Goal: Transaction & Acquisition: Purchase product/service

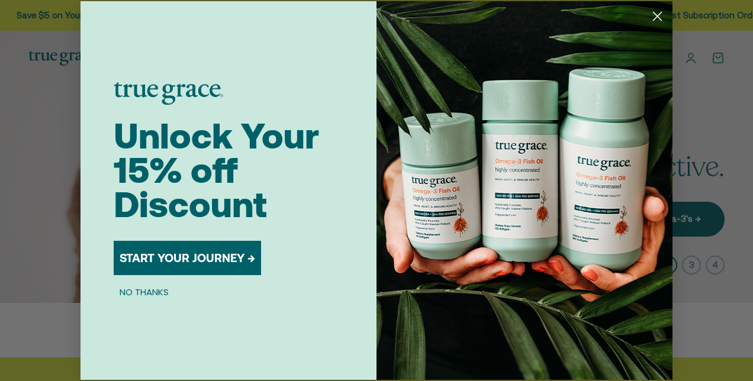
click at [656, 14] on circle "Close dialog" at bounding box center [658, 17] width 20 height 20
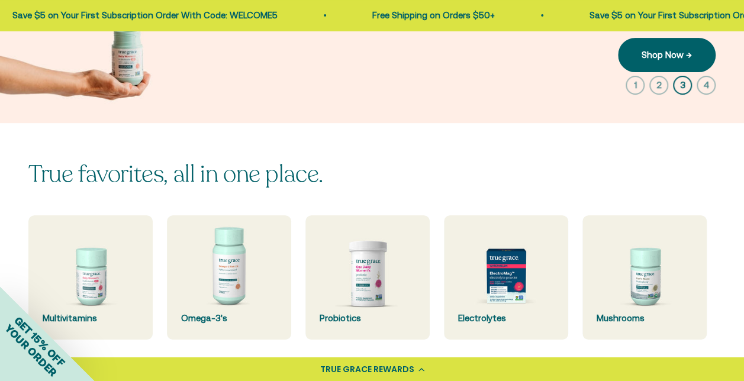
scroll to position [181, 0]
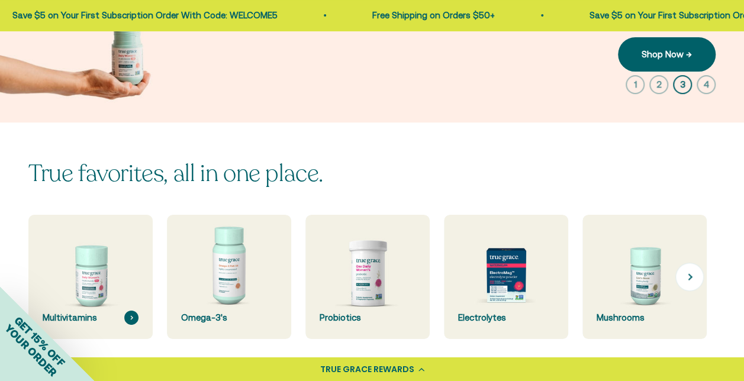
click at [97, 309] on img at bounding box center [91, 277] width 132 height 132
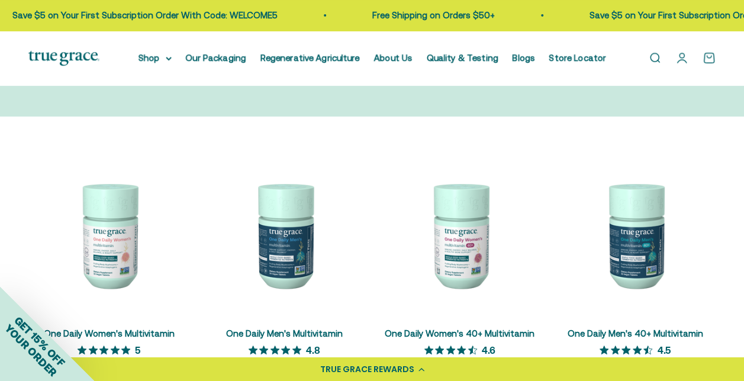
scroll to position [133, 0]
click at [630, 242] on img at bounding box center [635, 234] width 161 height 161
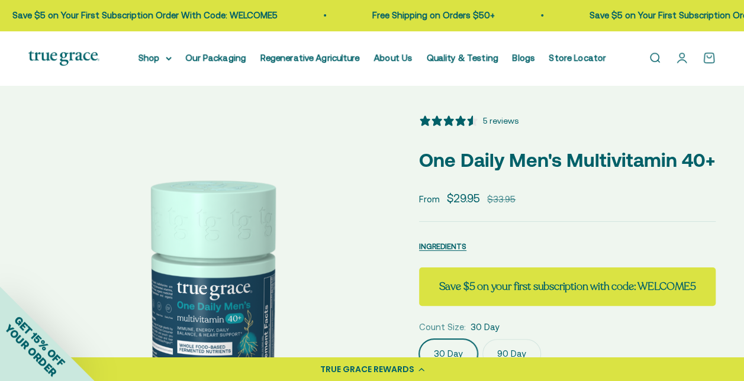
select select "3"
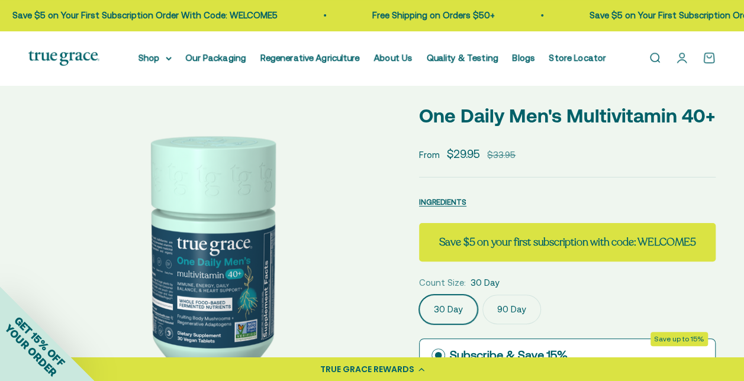
scroll to position [45, 0]
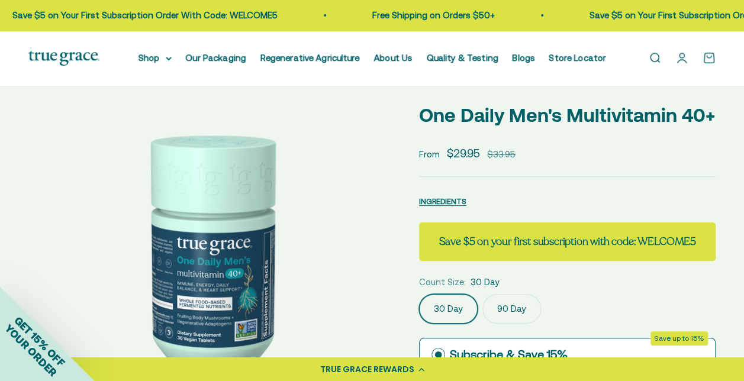
click at [193, 277] on img at bounding box center [209, 250] width 362 height 362
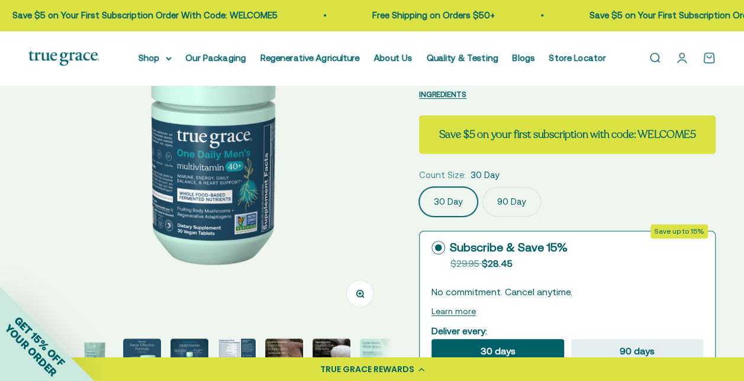
scroll to position [153, 0]
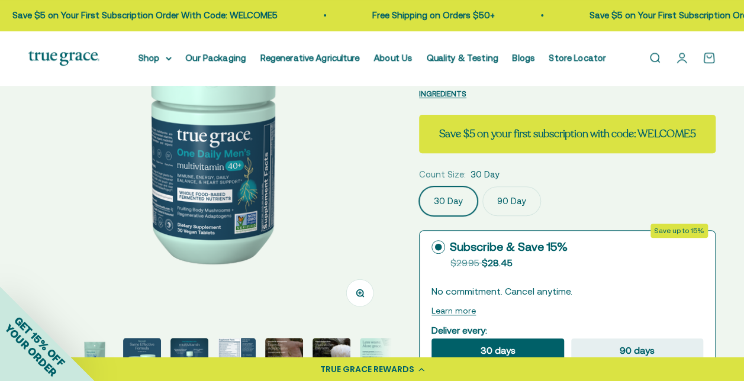
click at [228, 275] on img at bounding box center [209, 143] width 362 height 362
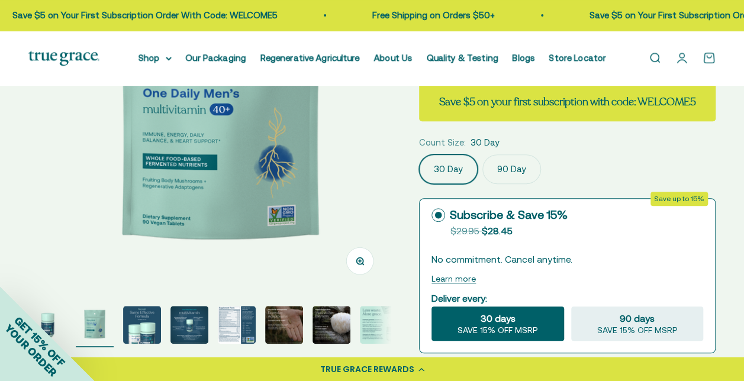
scroll to position [0, 369]
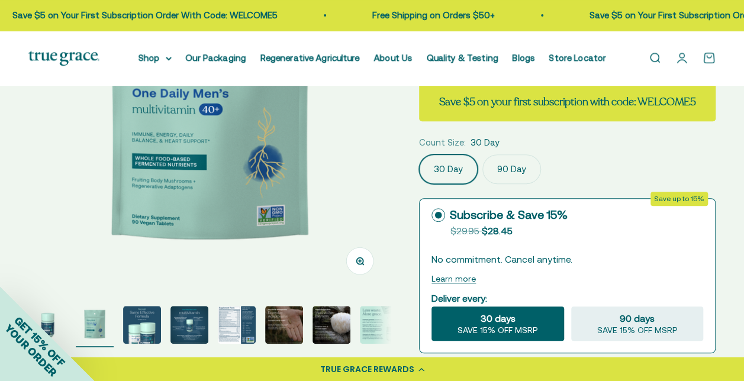
click at [148, 330] on img "Go to item 3" at bounding box center [142, 325] width 38 height 38
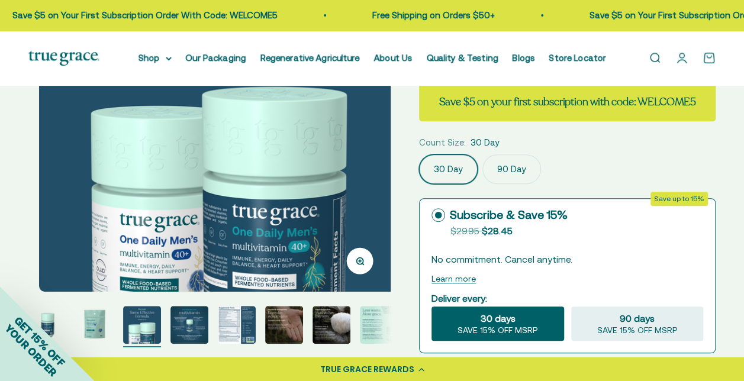
scroll to position [0, 739]
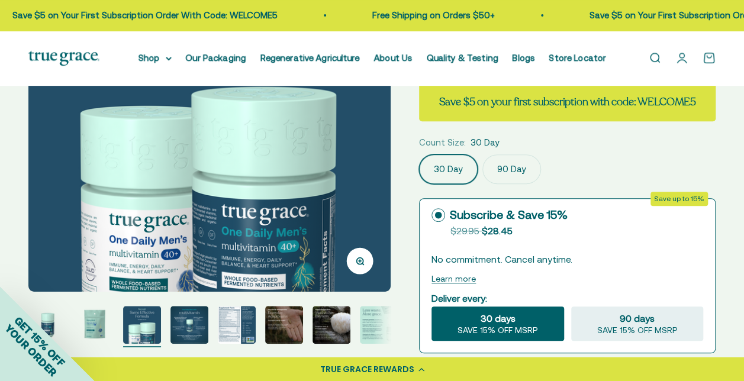
click at [200, 324] on img "Go to item 4" at bounding box center [190, 325] width 38 height 38
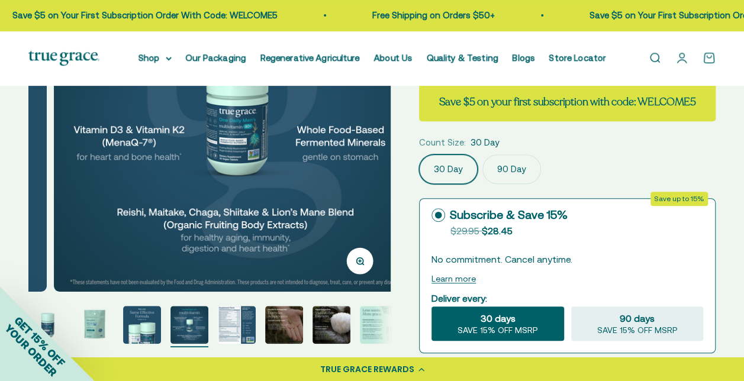
scroll to position [0, 1108]
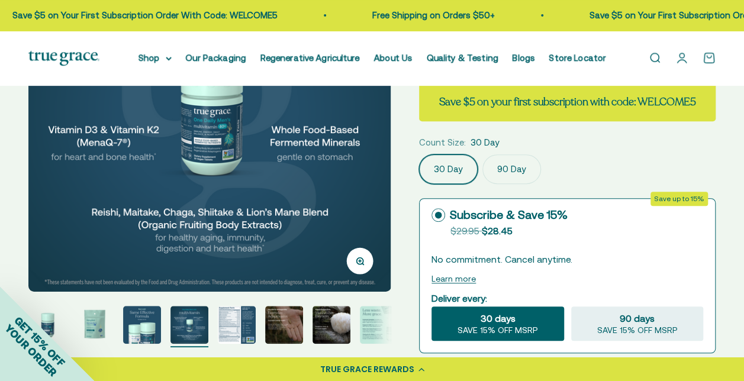
click at [238, 325] on img "Go to item 5" at bounding box center [237, 325] width 38 height 38
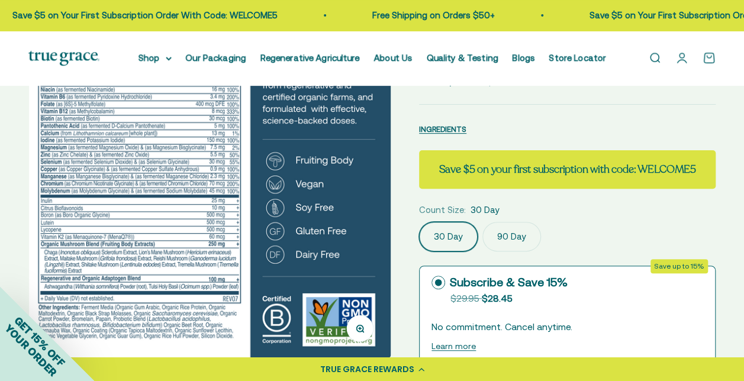
scroll to position [117, 0]
